Goal: Find specific page/section: Find specific page/section

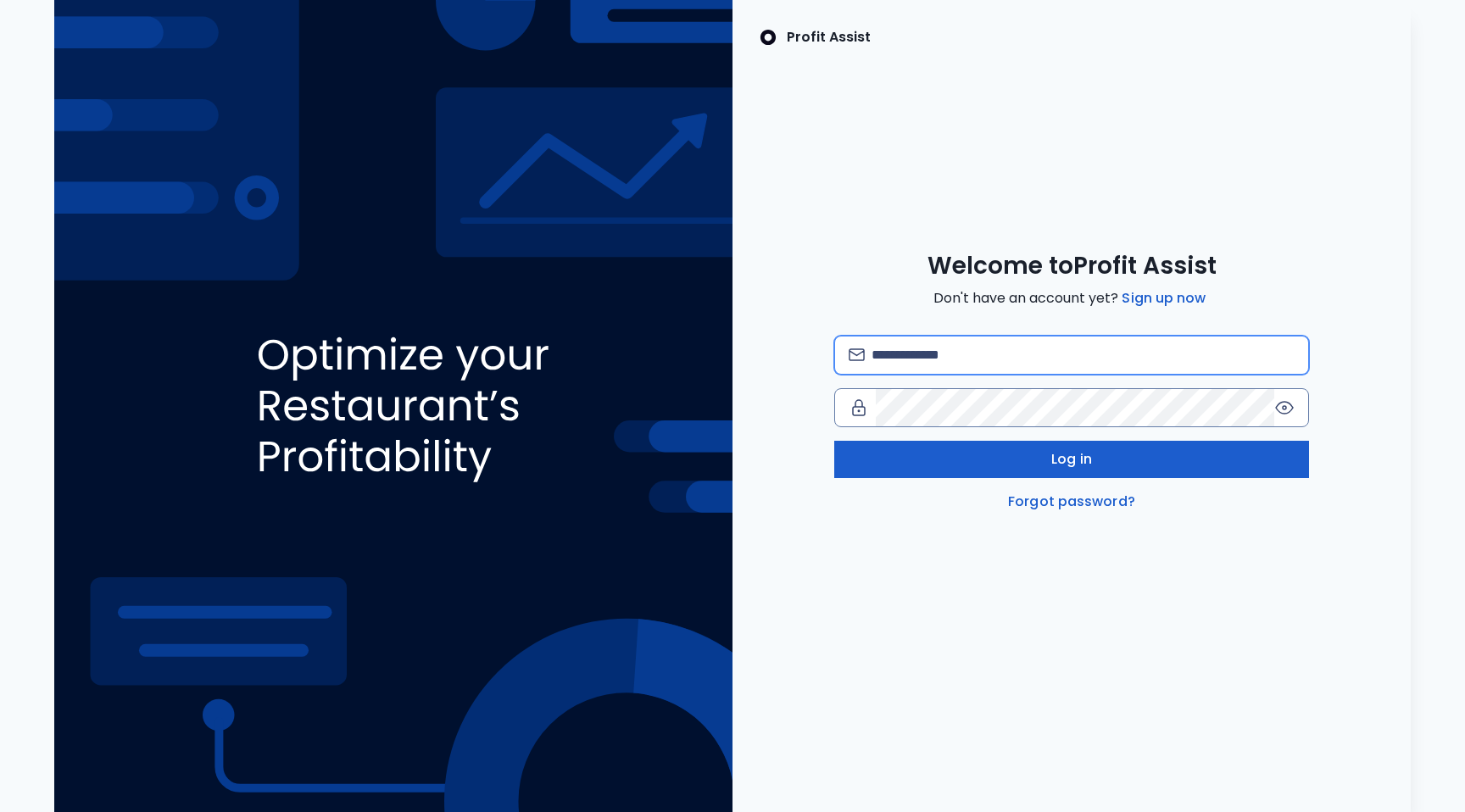
type input "**********"
click at [1177, 468] on button "Log in" at bounding box center [1071, 459] width 475 height 38
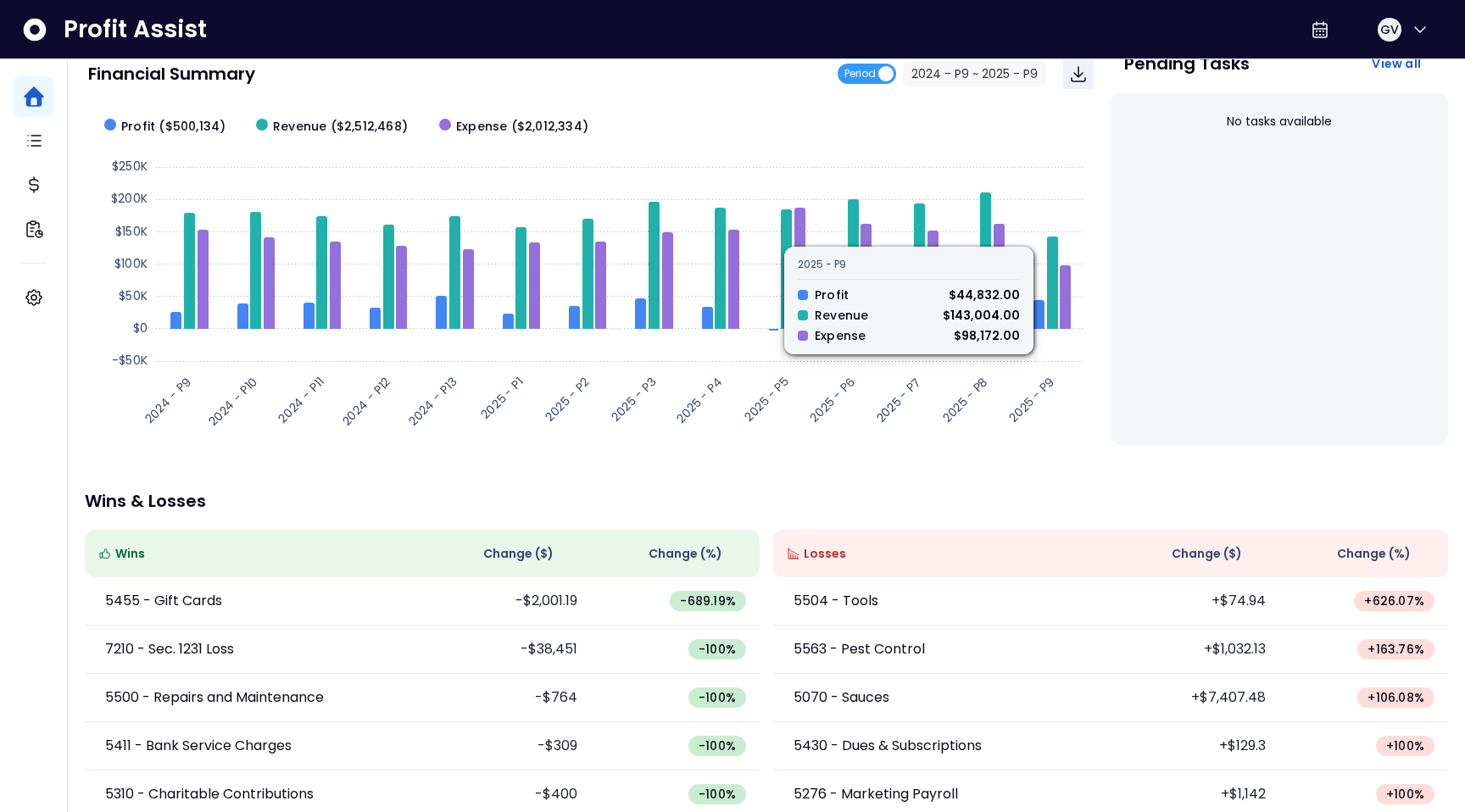
scroll to position [251, 0]
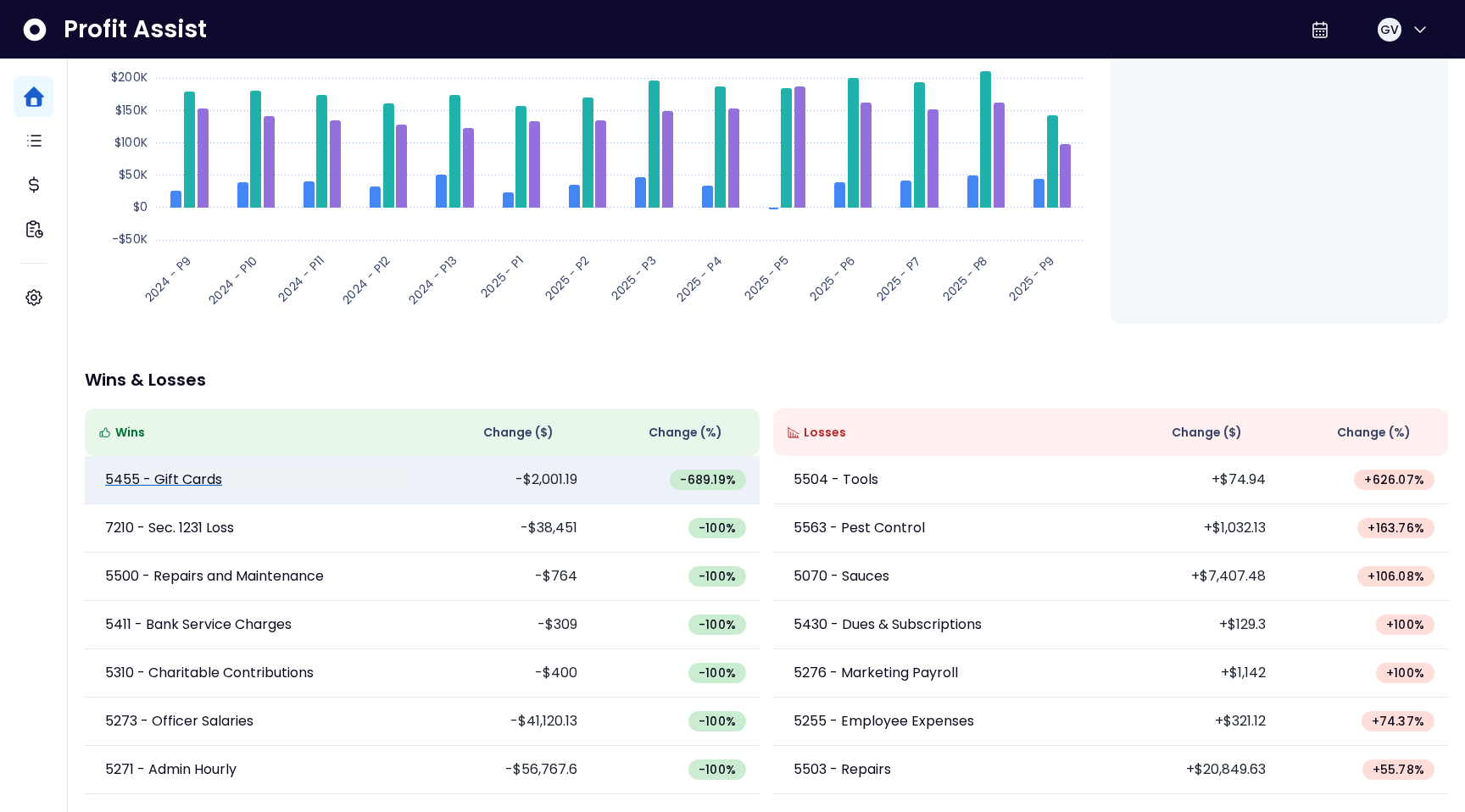
click at [190, 479] on p "5455 - Gift Cards" at bounding box center [163, 480] width 117 height 21
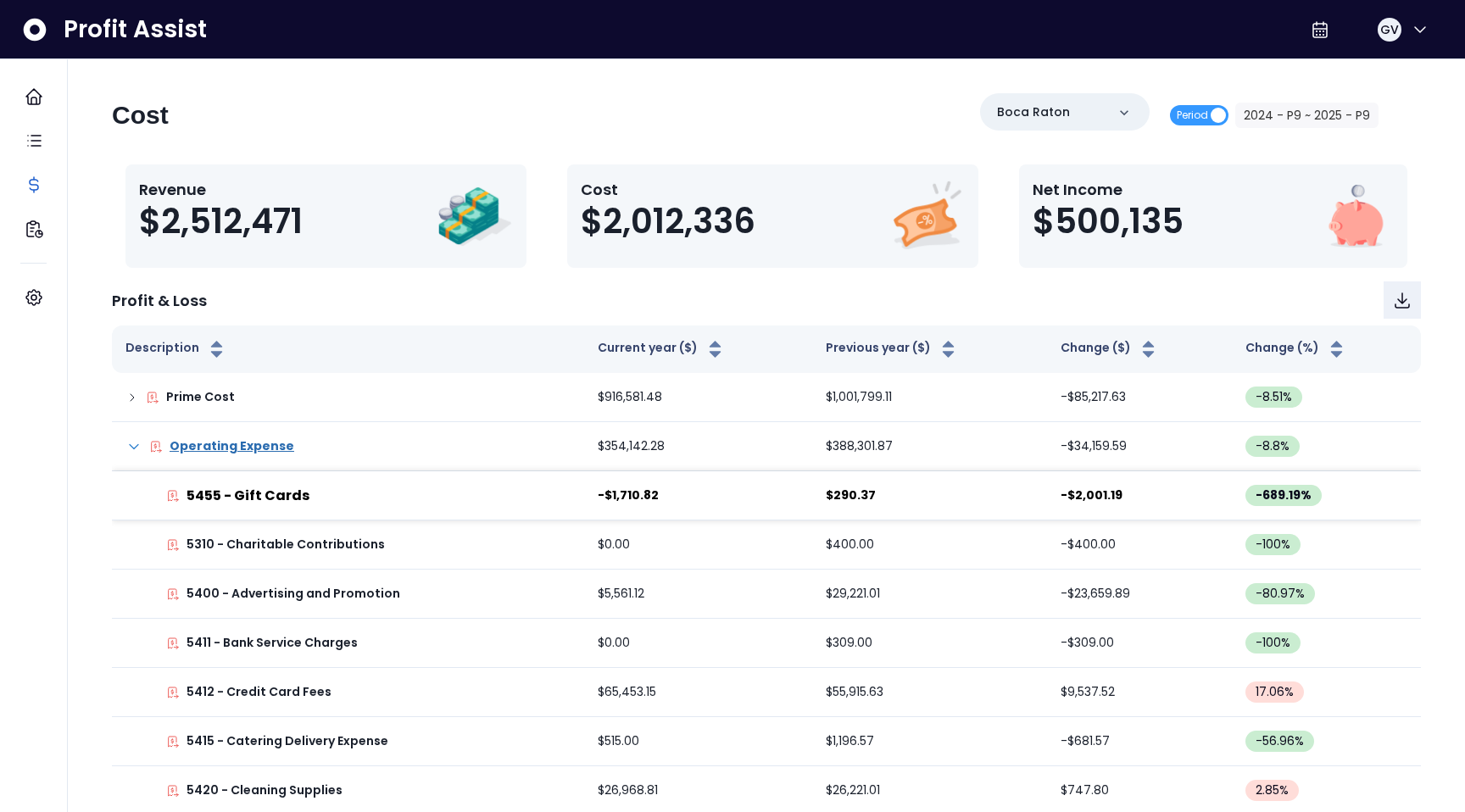
scroll to position [251, 0]
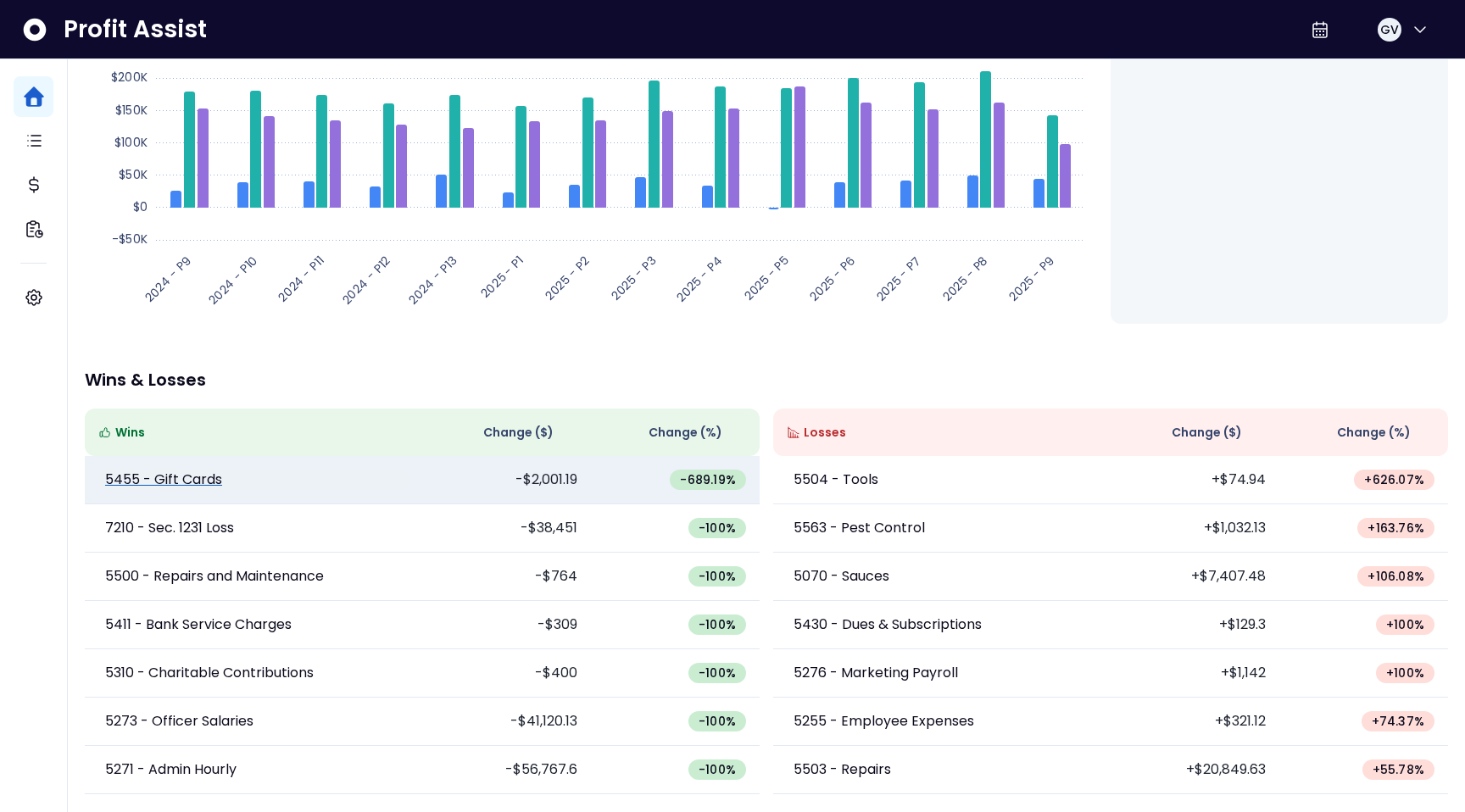
click at [203, 478] on p "5455 - Gift Cards" at bounding box center [163, 480] width 117 height 21
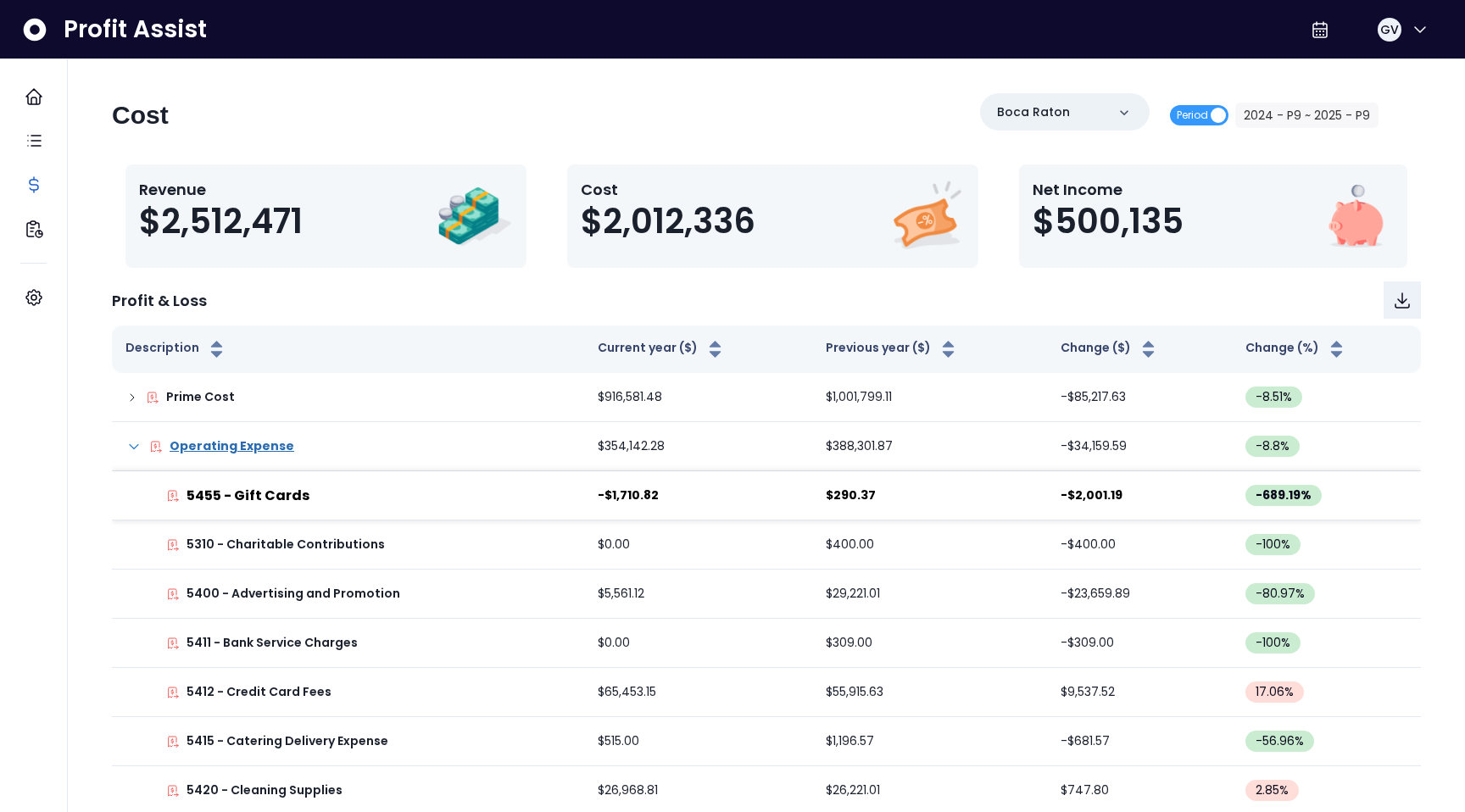
scroll to position [251, 0]
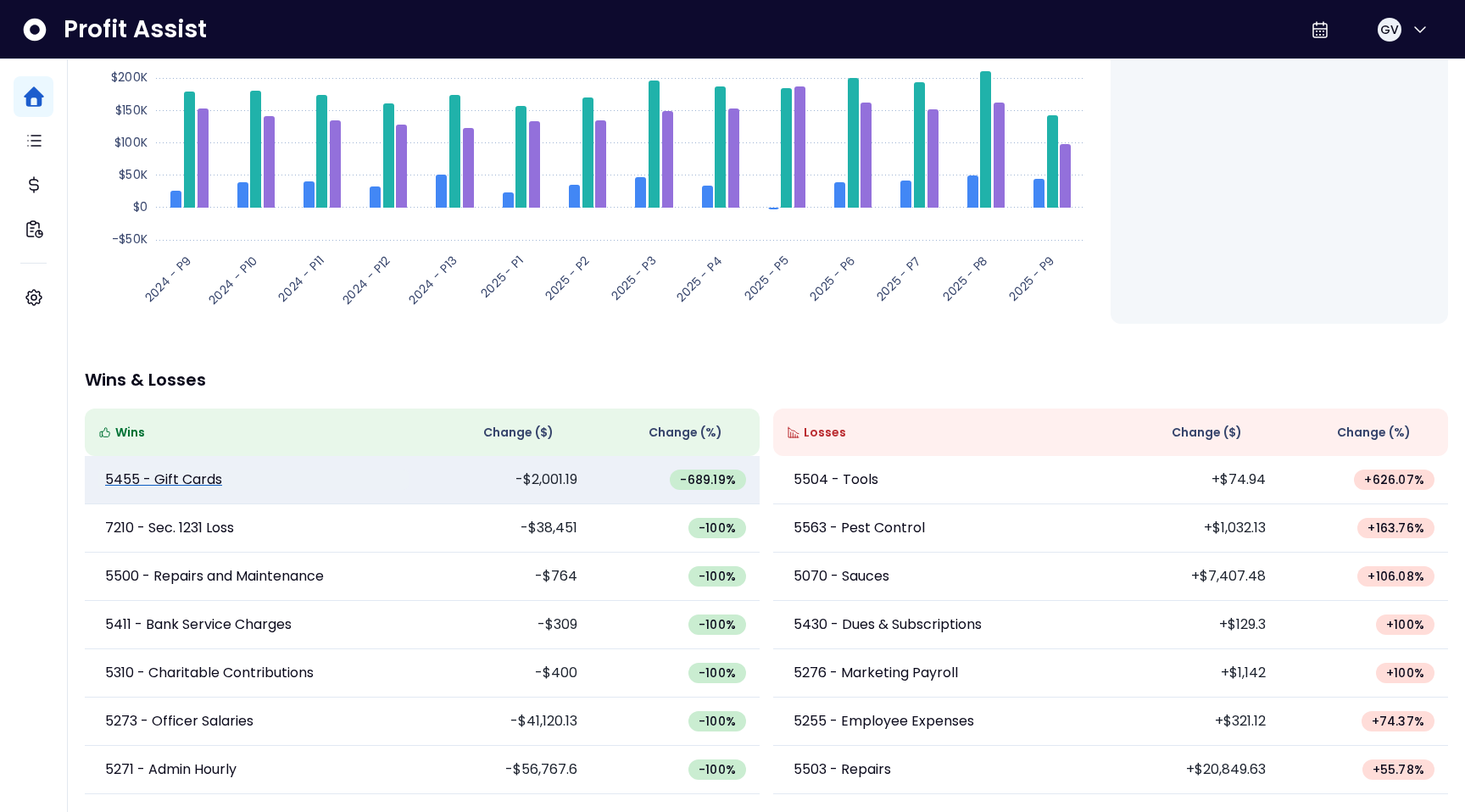
click at [206, 486] on p "5455 - Gift Cards" at bounding box center [163, 480] width 117 height 21
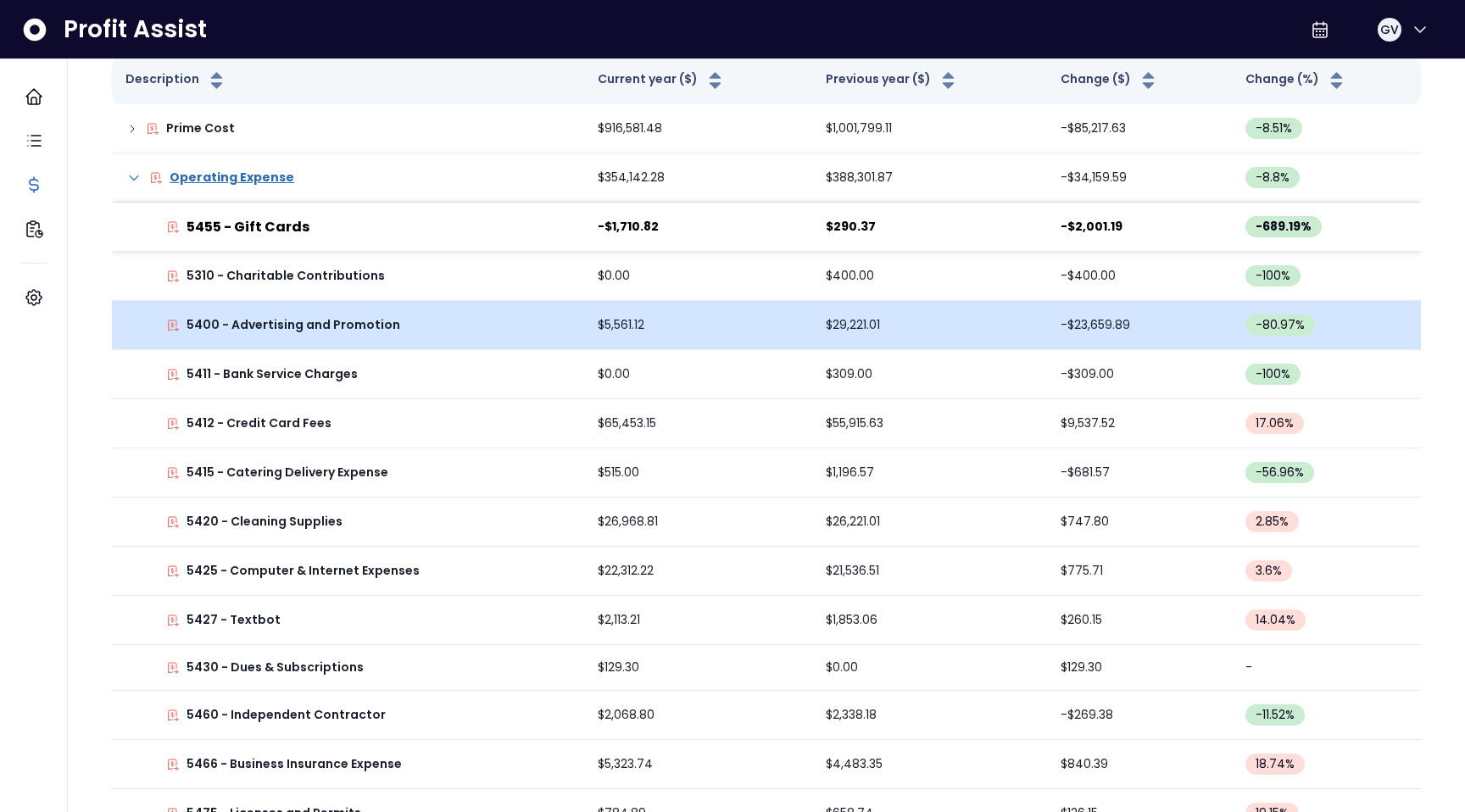
scroll to position [13, 0]
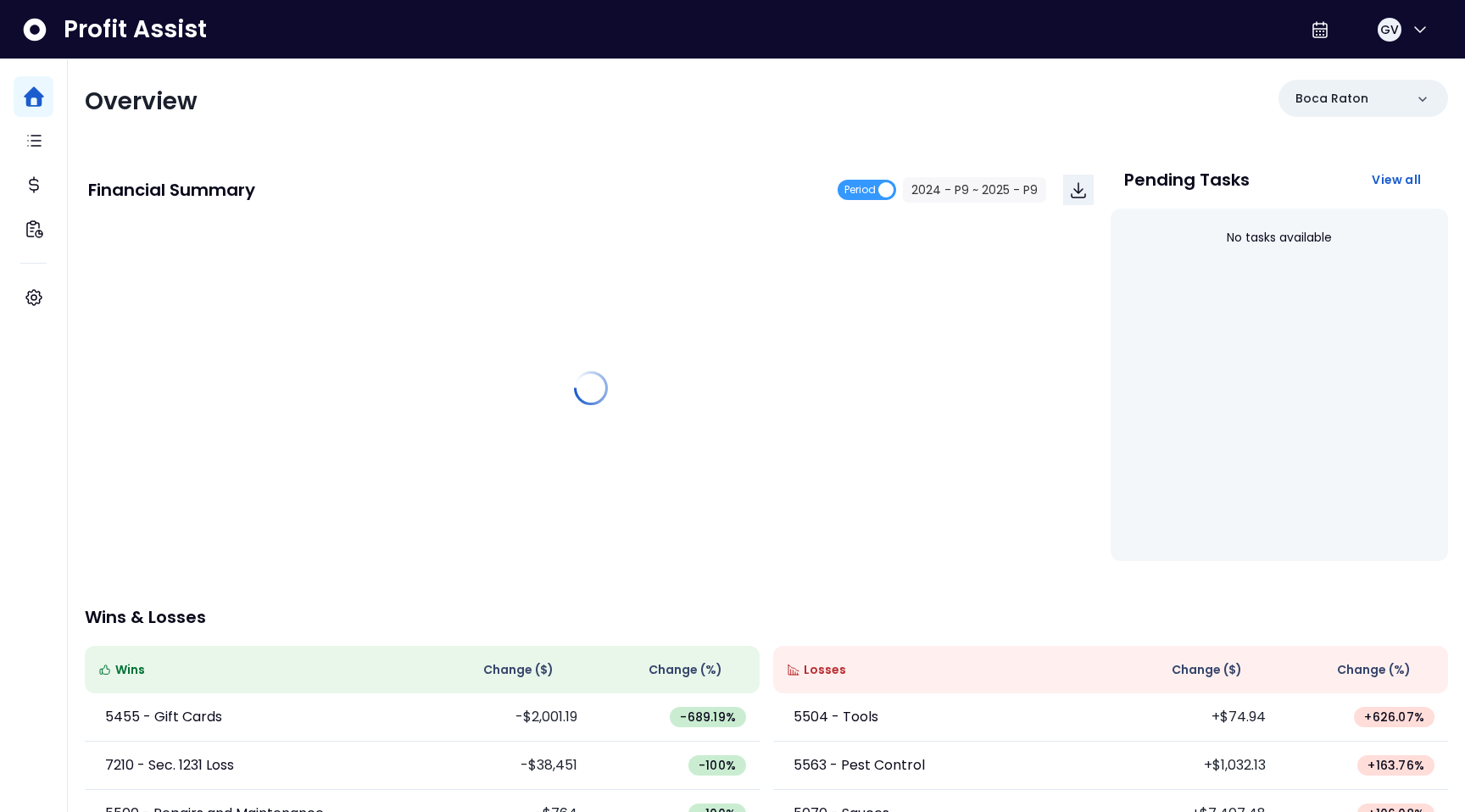
scroll to position [251, 0]
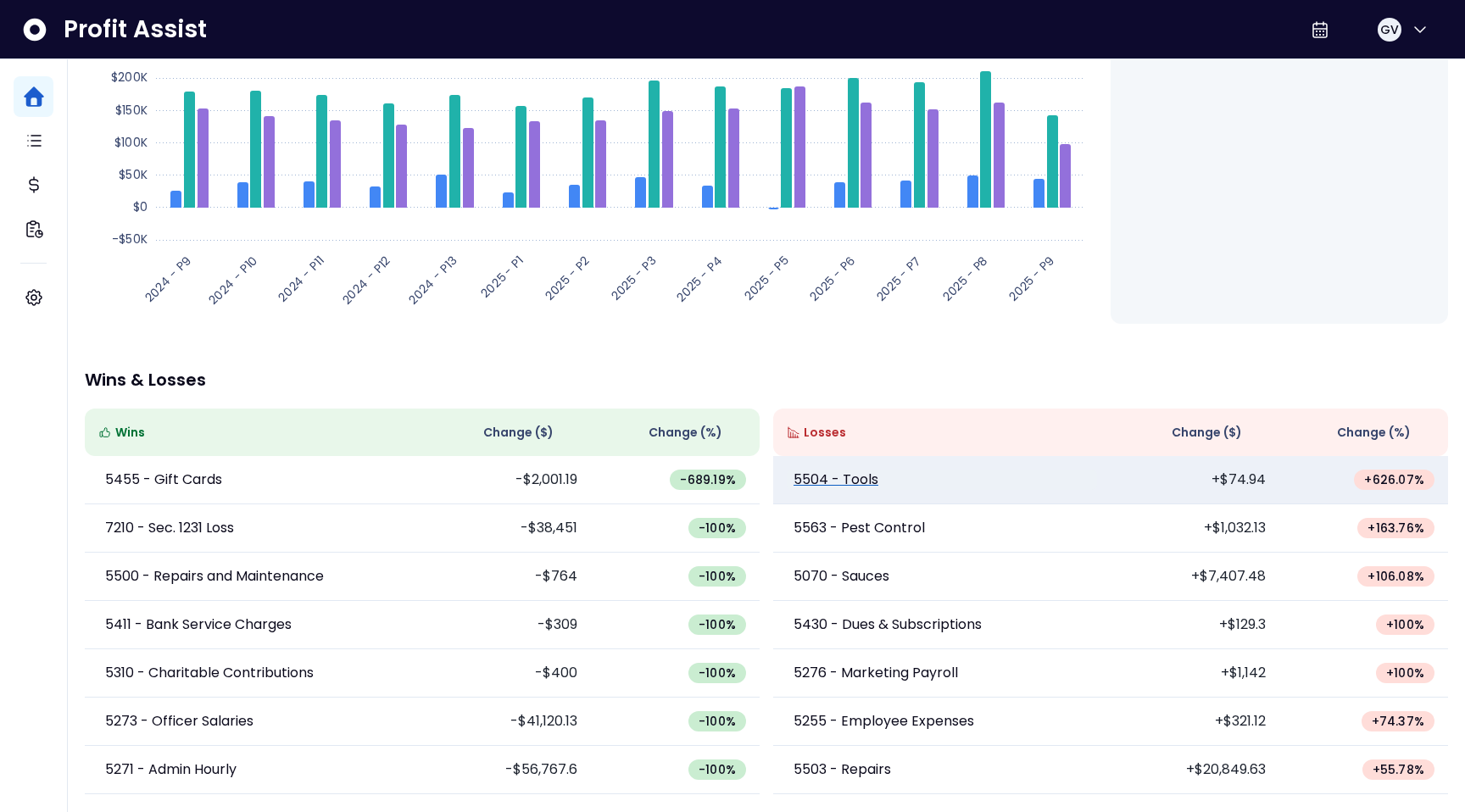
click at [858, 476] on p "5504 - Tools" at bounding box center [836, 480] width 84 height 21
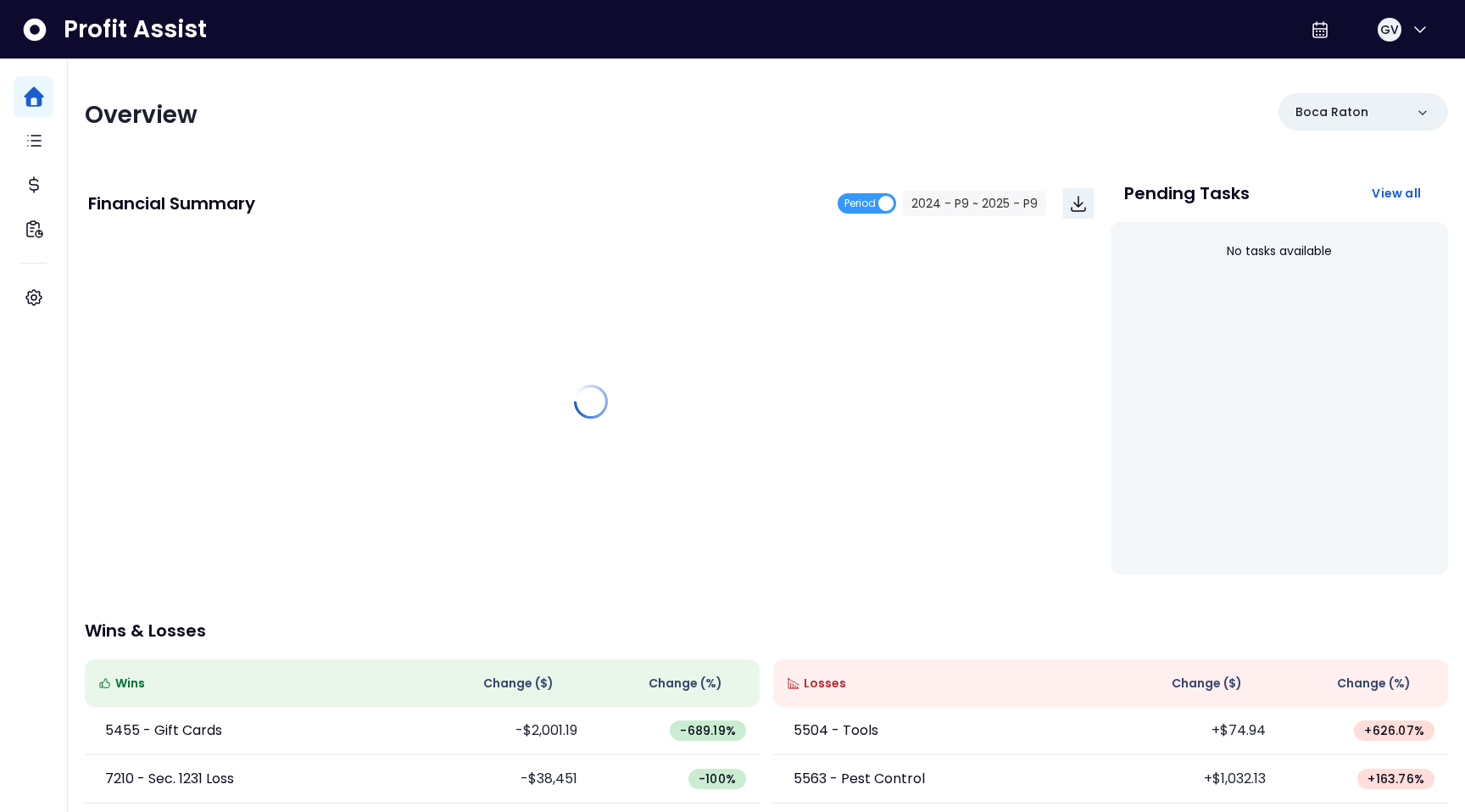
scroll to position [251, 0]
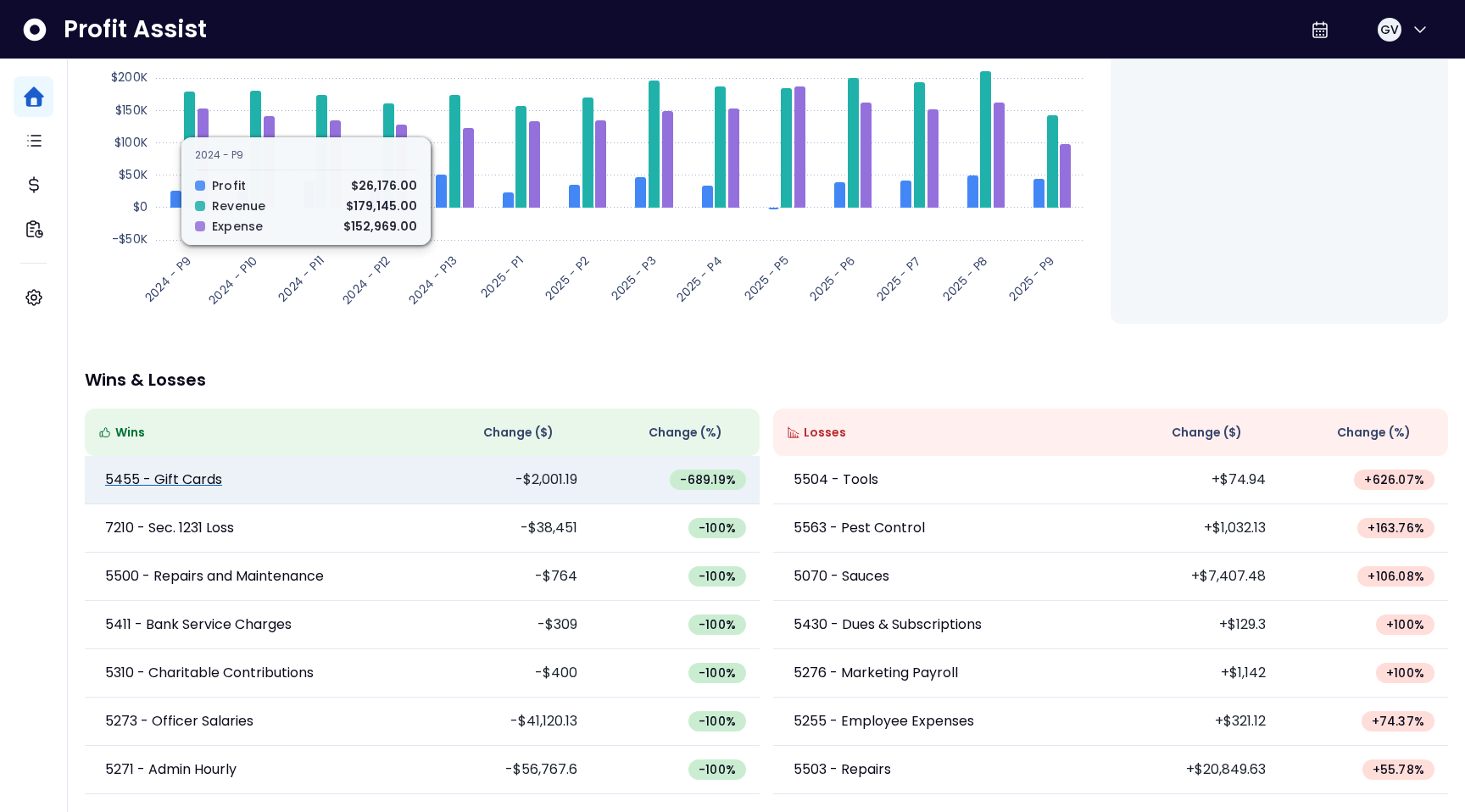
click at [201, 478] on p "5455 - Gift Cards" at bounding box center [163, 480] width 117 height 21
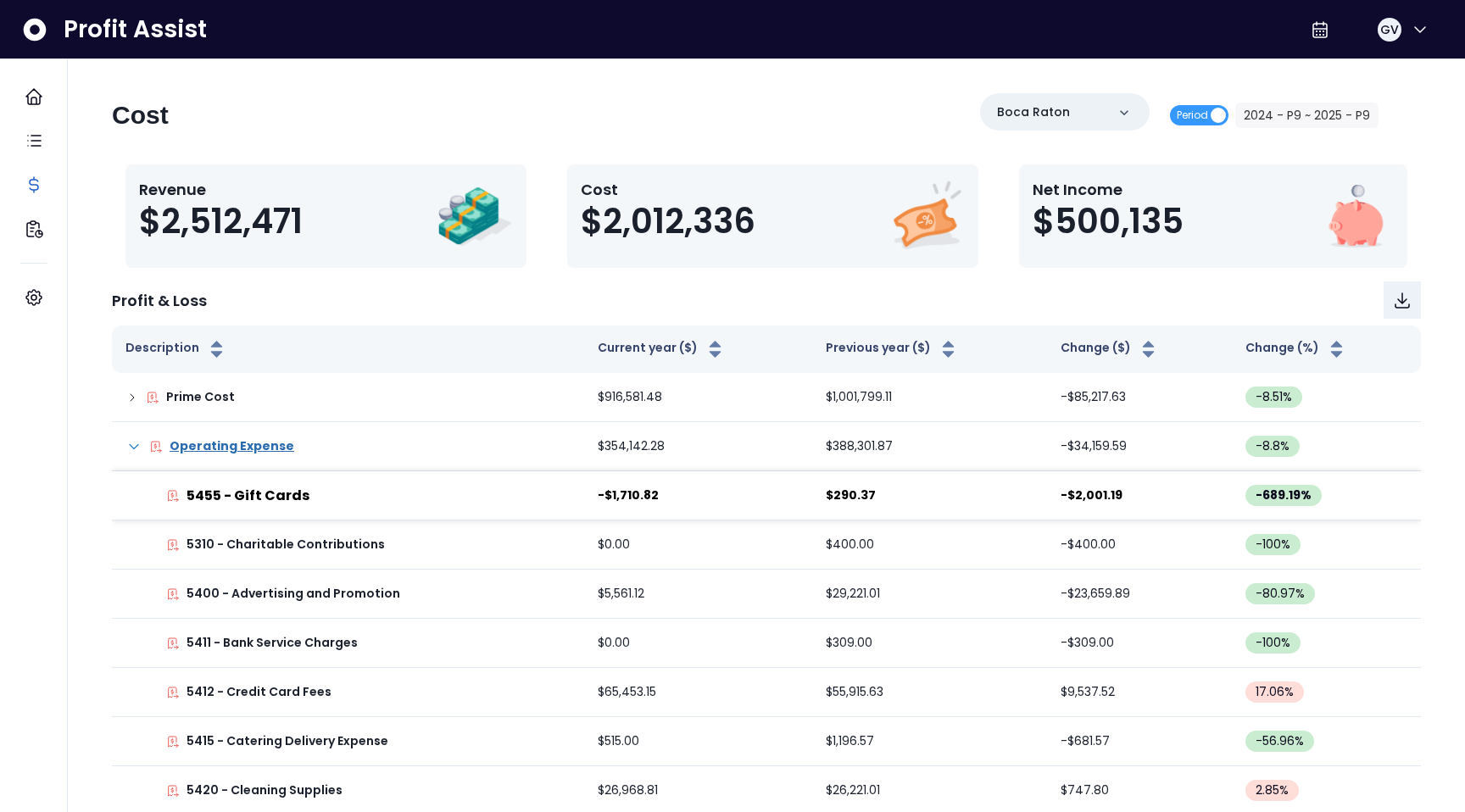
scroll to position [251, 0]
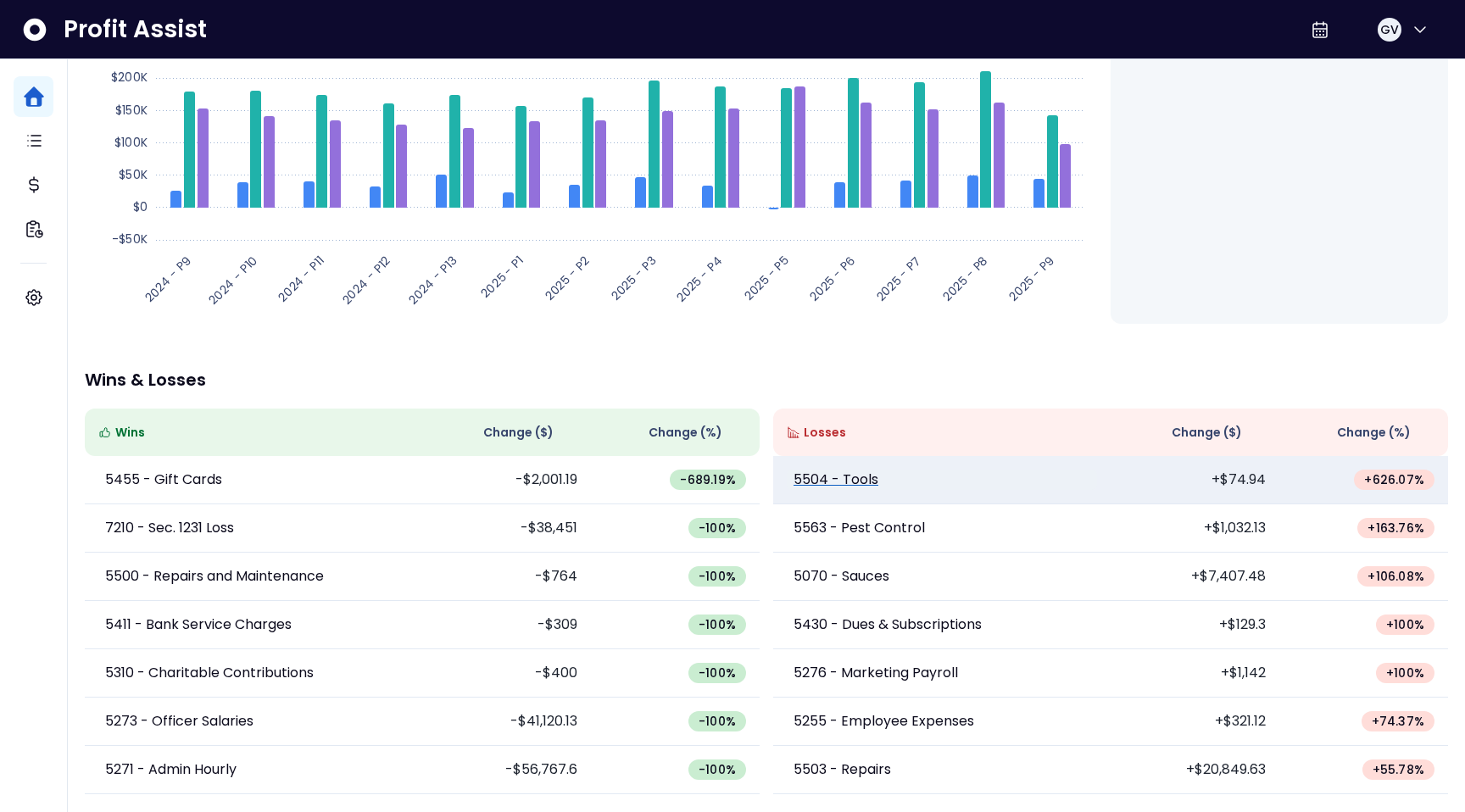
click at [860, 481] on p "5504 - Tools" at bounding box center [836, 480] width 84 height 21
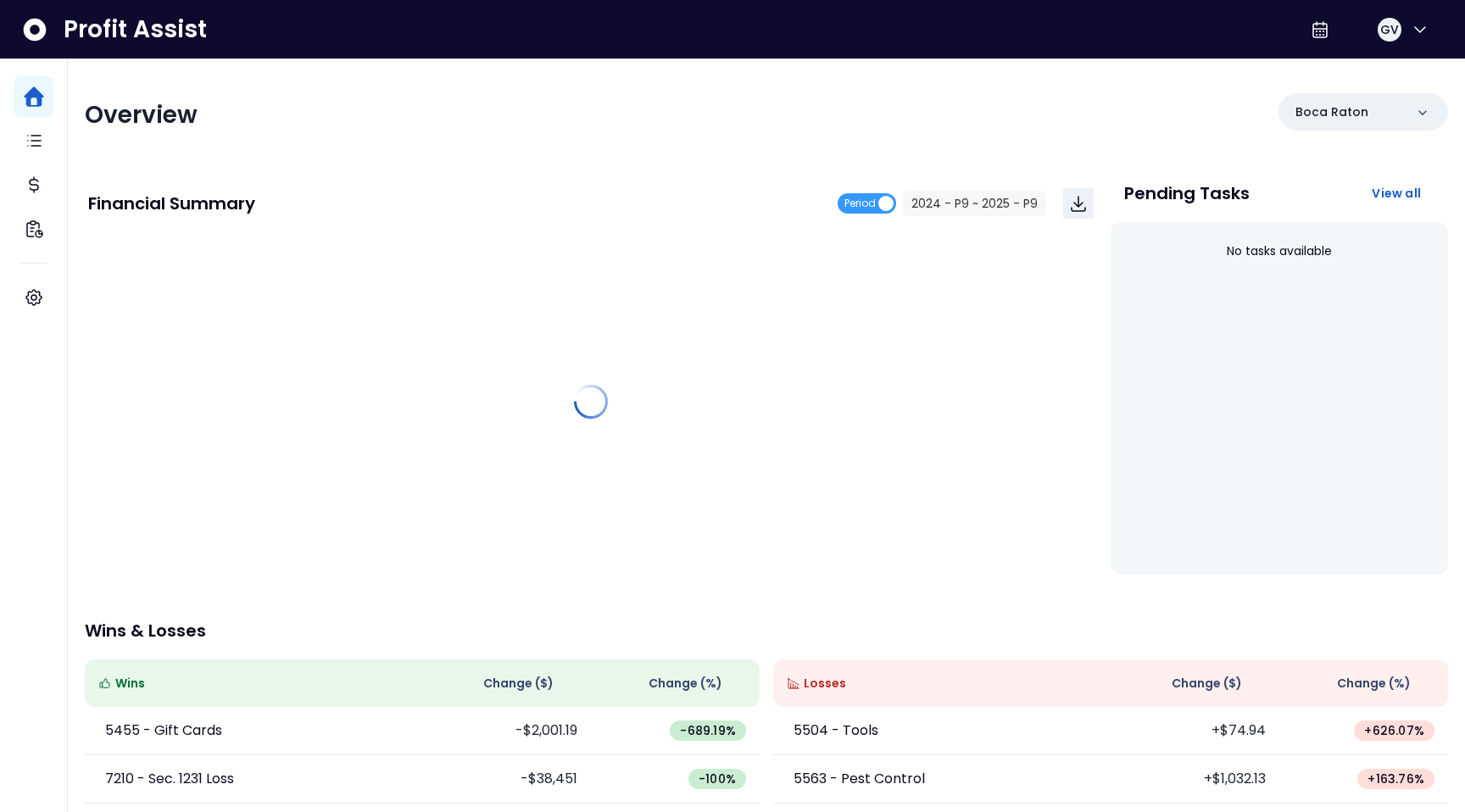
scroll to position [251, 0]
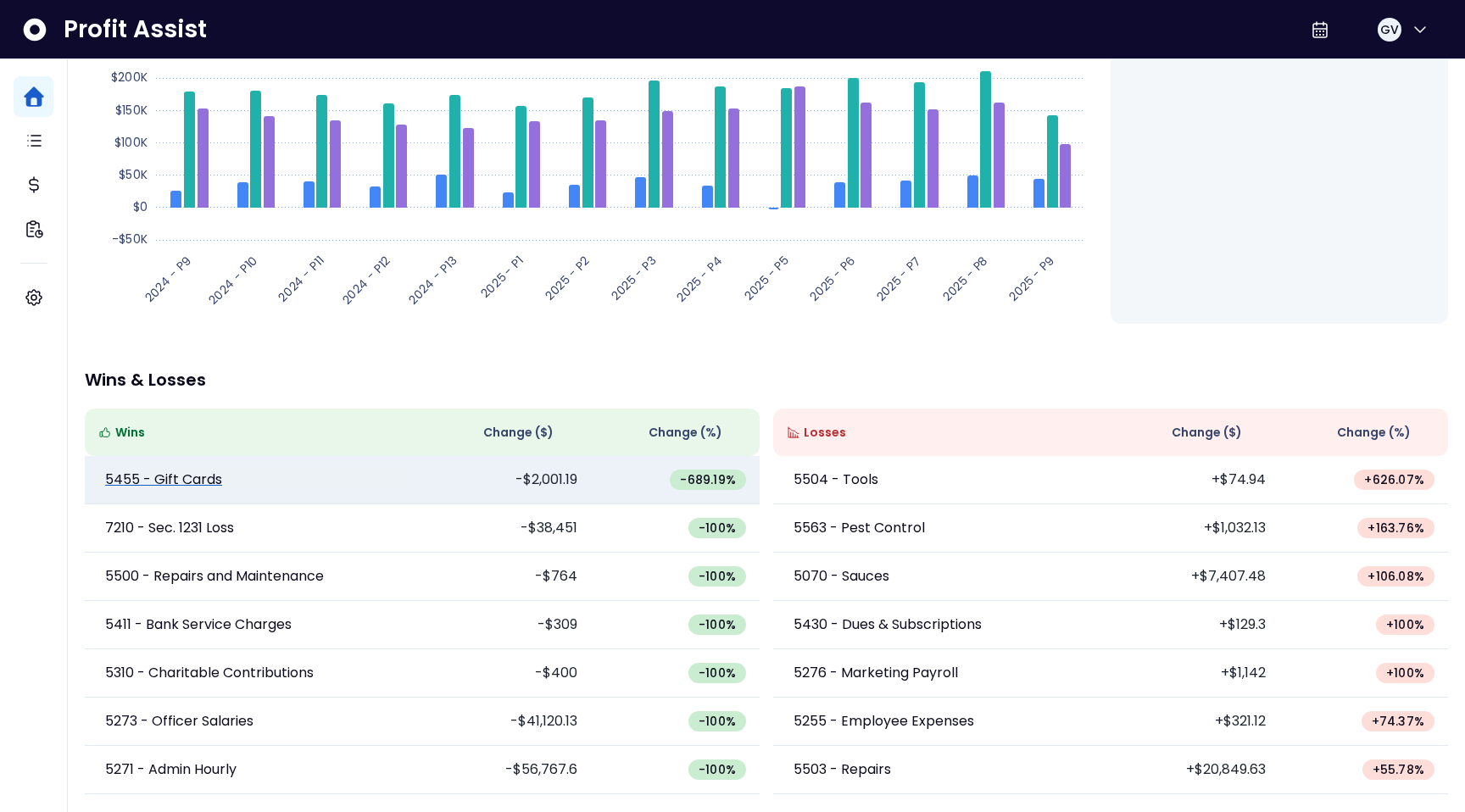
click at [187, 486] on p "5455 - Gift Cards" at bounding box center [163, 480] width 117 height 21
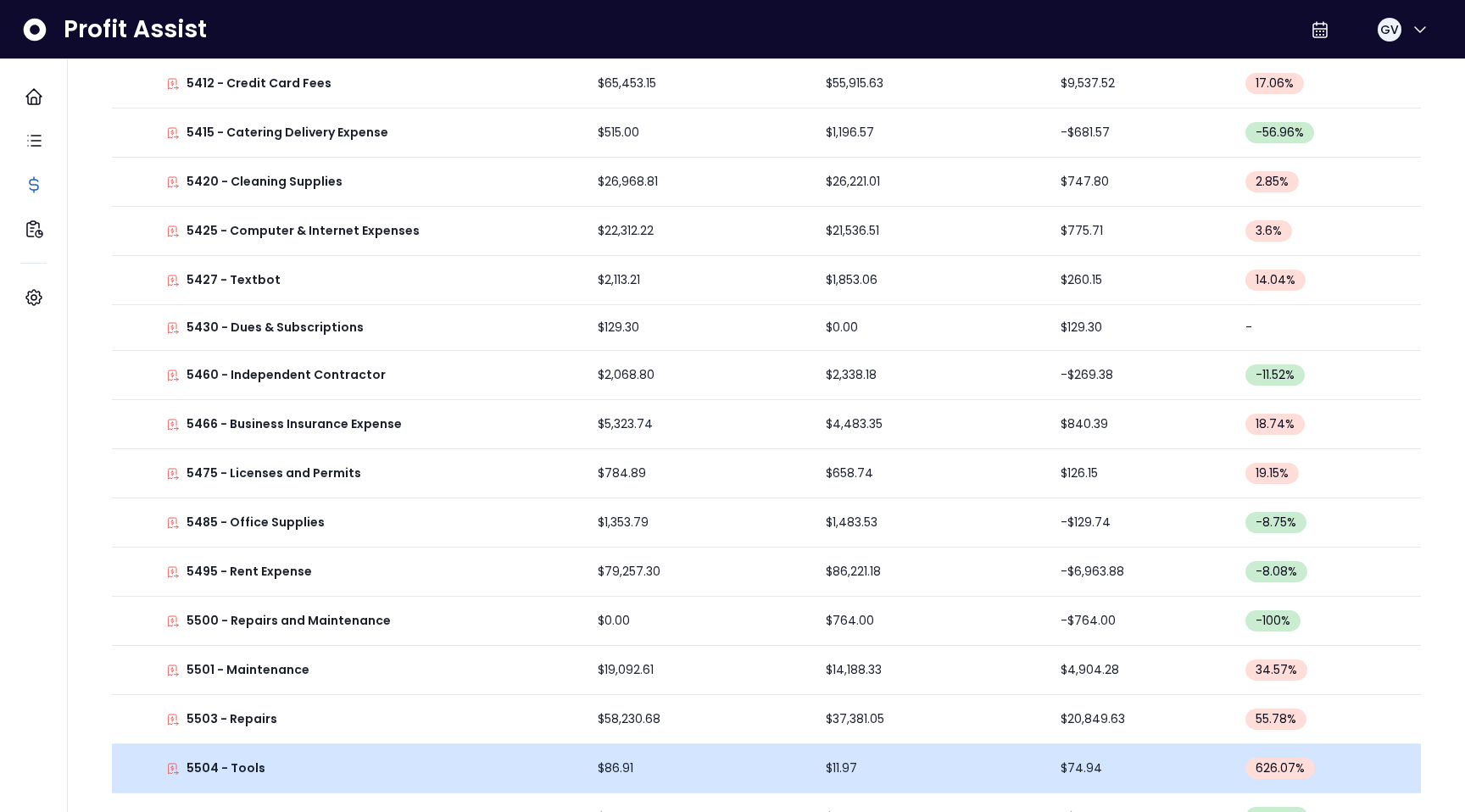
scroll to position [362, 0]
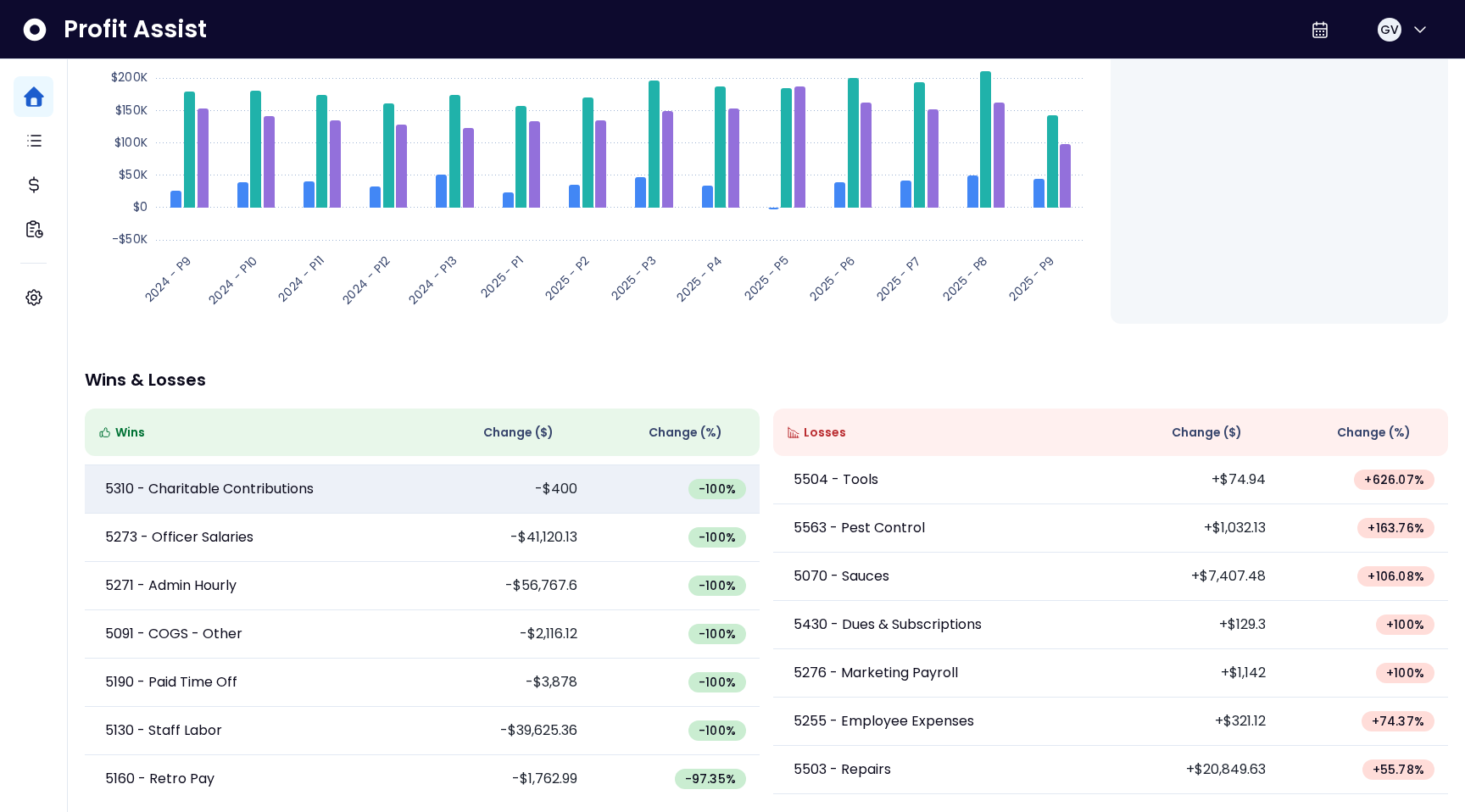
scroll to position [188, 0]
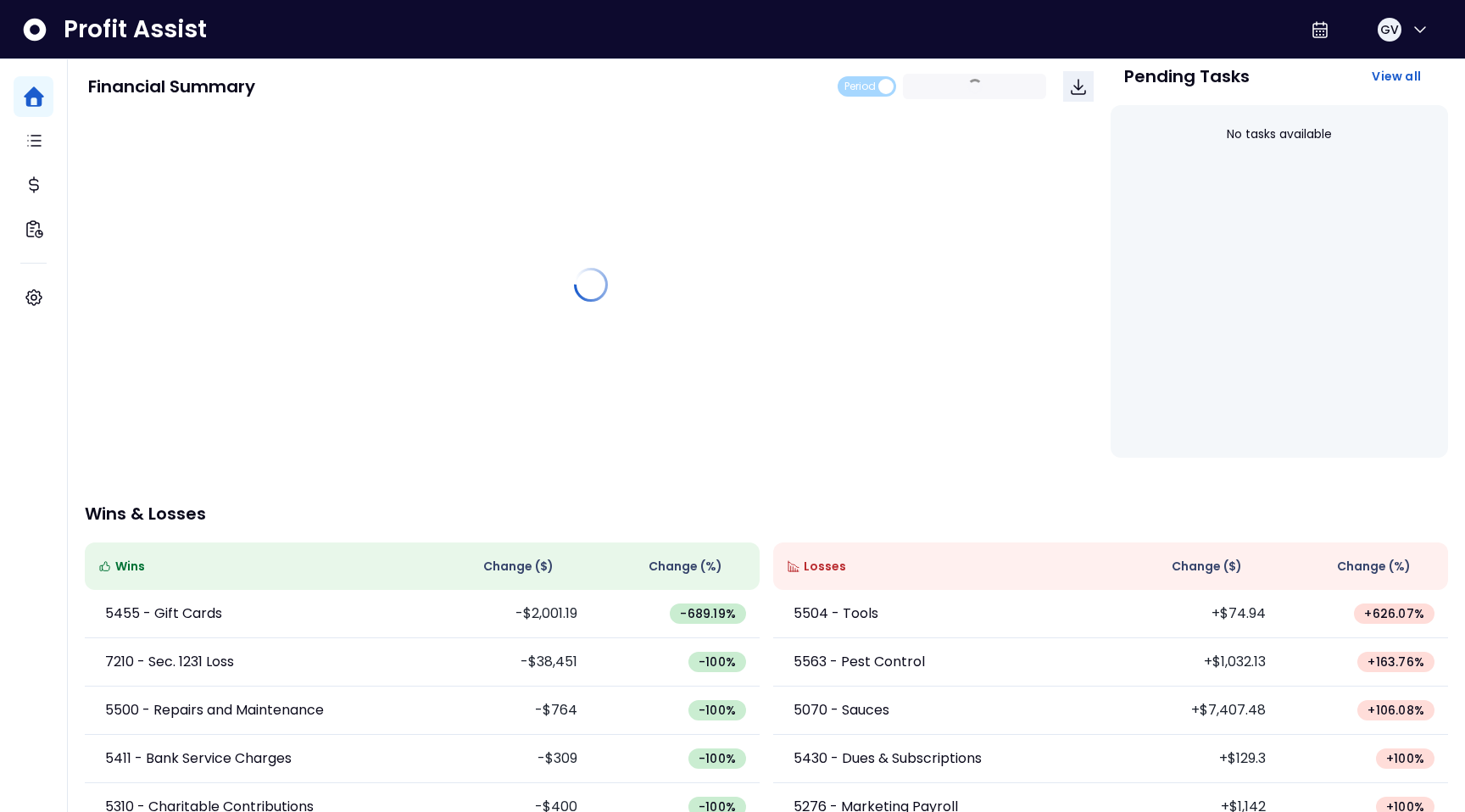
scroll to position [251, 0]
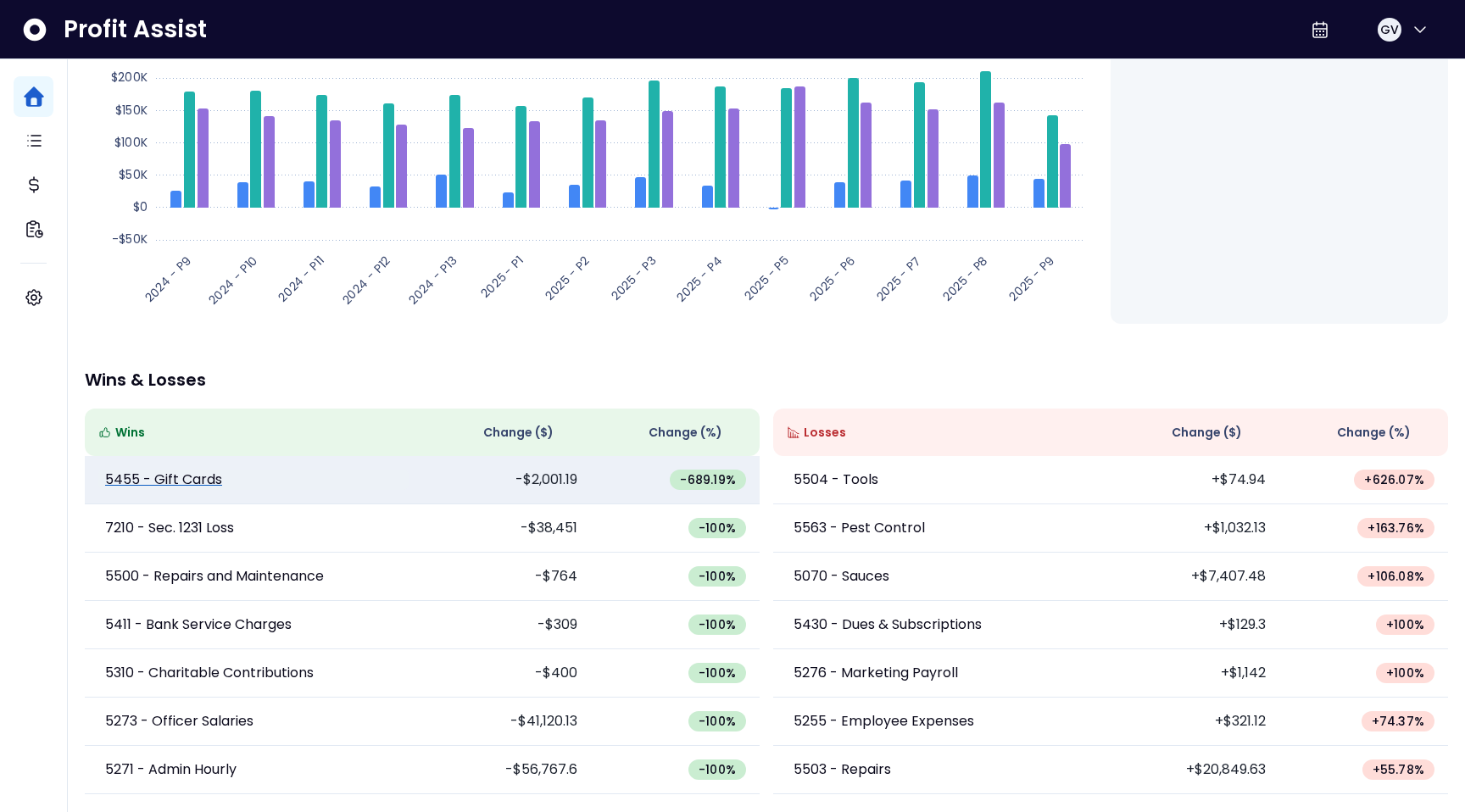
click at [156, 478] on p "5455 - Gift Cards" at bounding box center [163, 480] width 117 height 21
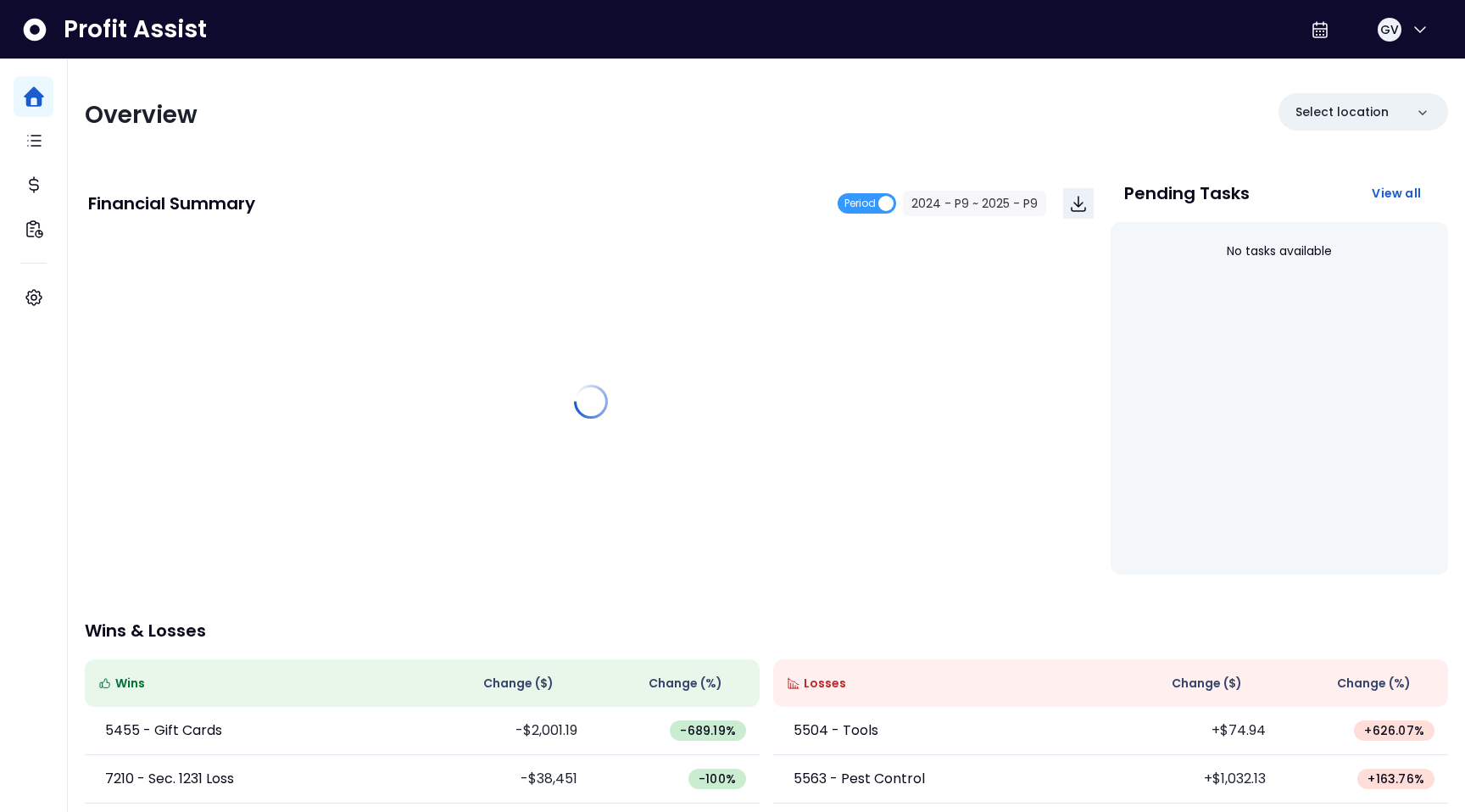
scroll to position [251, 0]
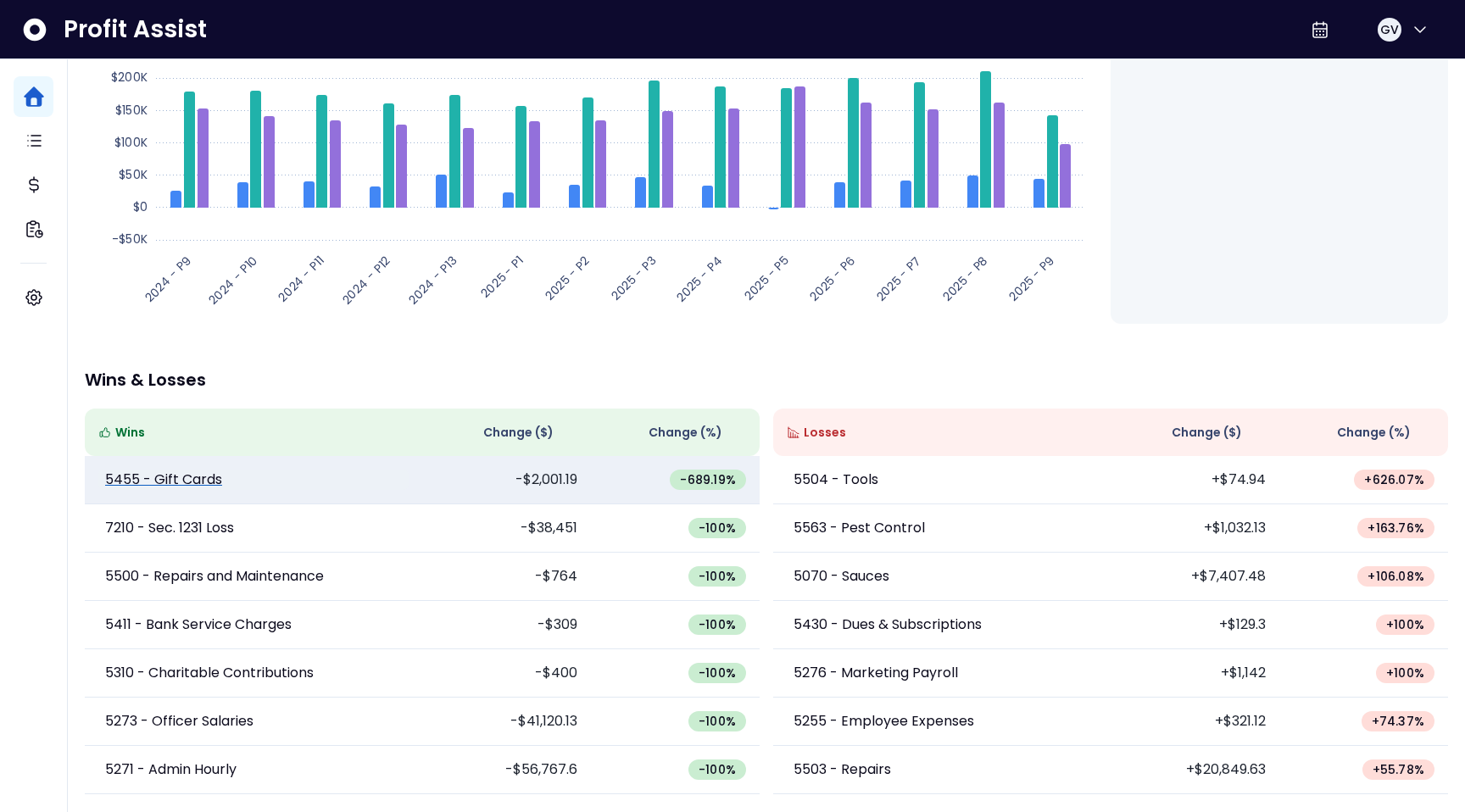
click at [188, 484] on p "5455 - Gift Cards" at bounding box center [163, 480] width 117 height 21
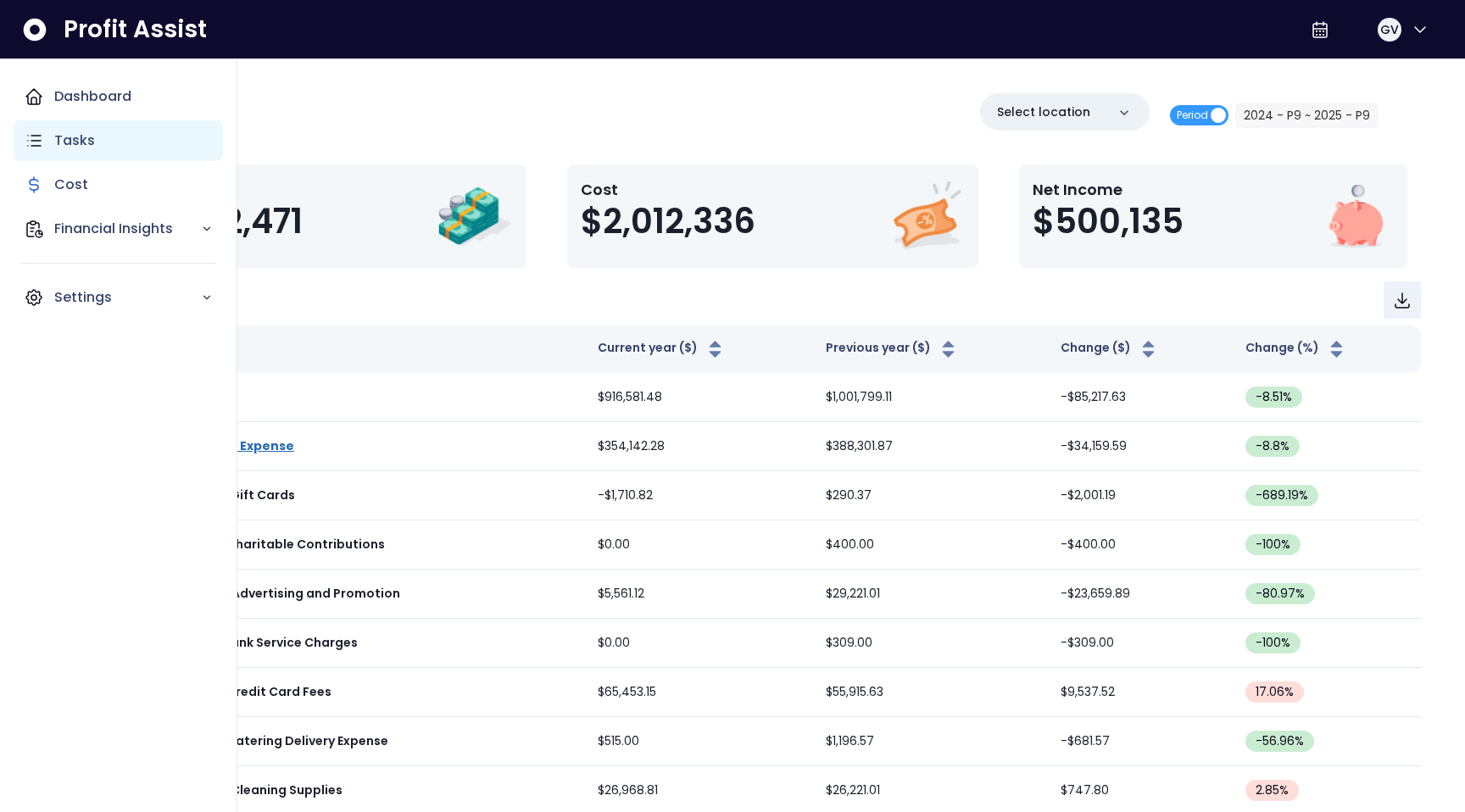
click at [63, 138] on p "Tasks" at bounding box center [74, 141] width 40 height 21
